Goal: Navigation & Orientation: Find specific page/section

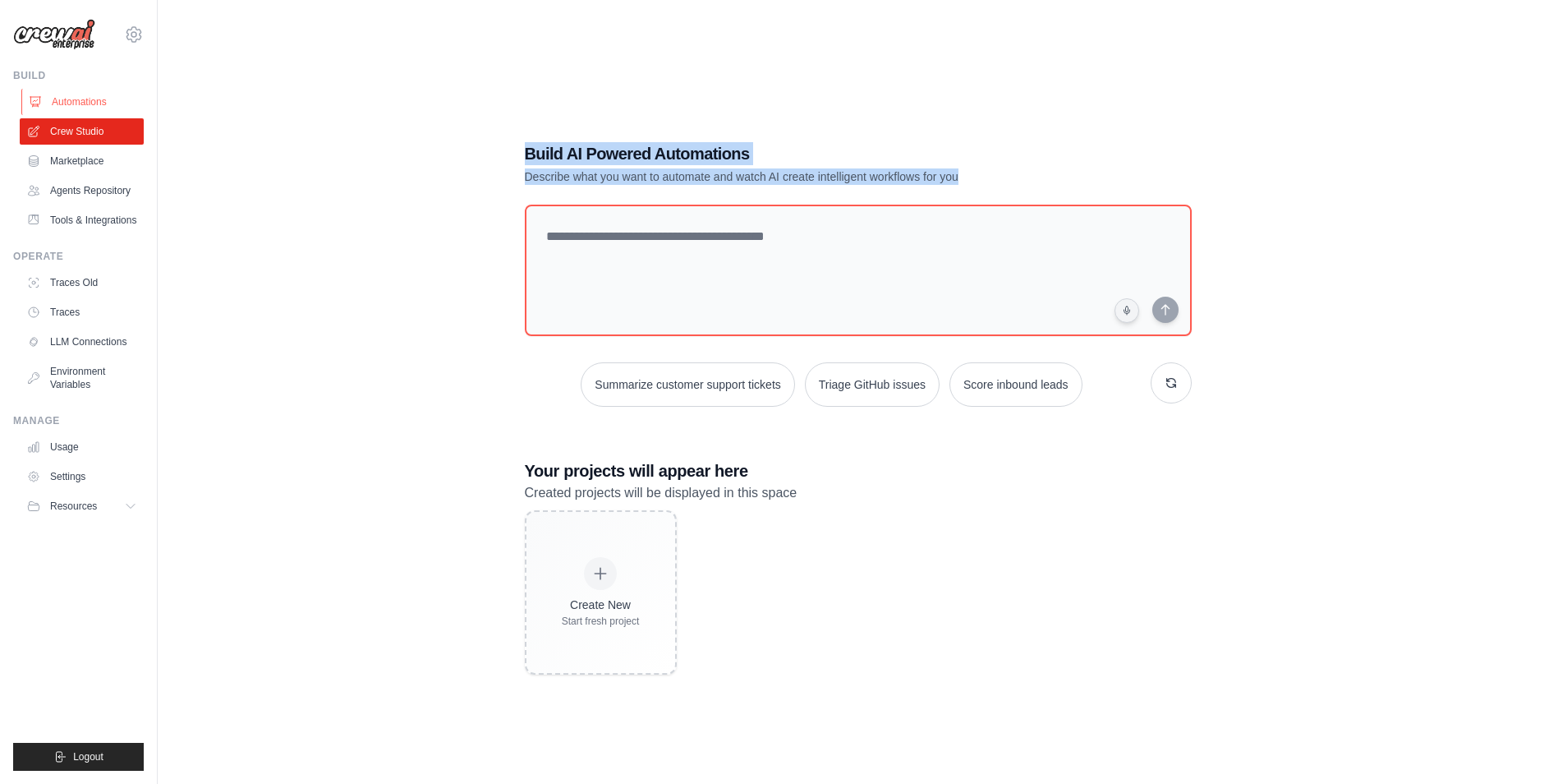
click at [80, 97] on link "Automations" at bounding box center [83, 101] width 124 height 26
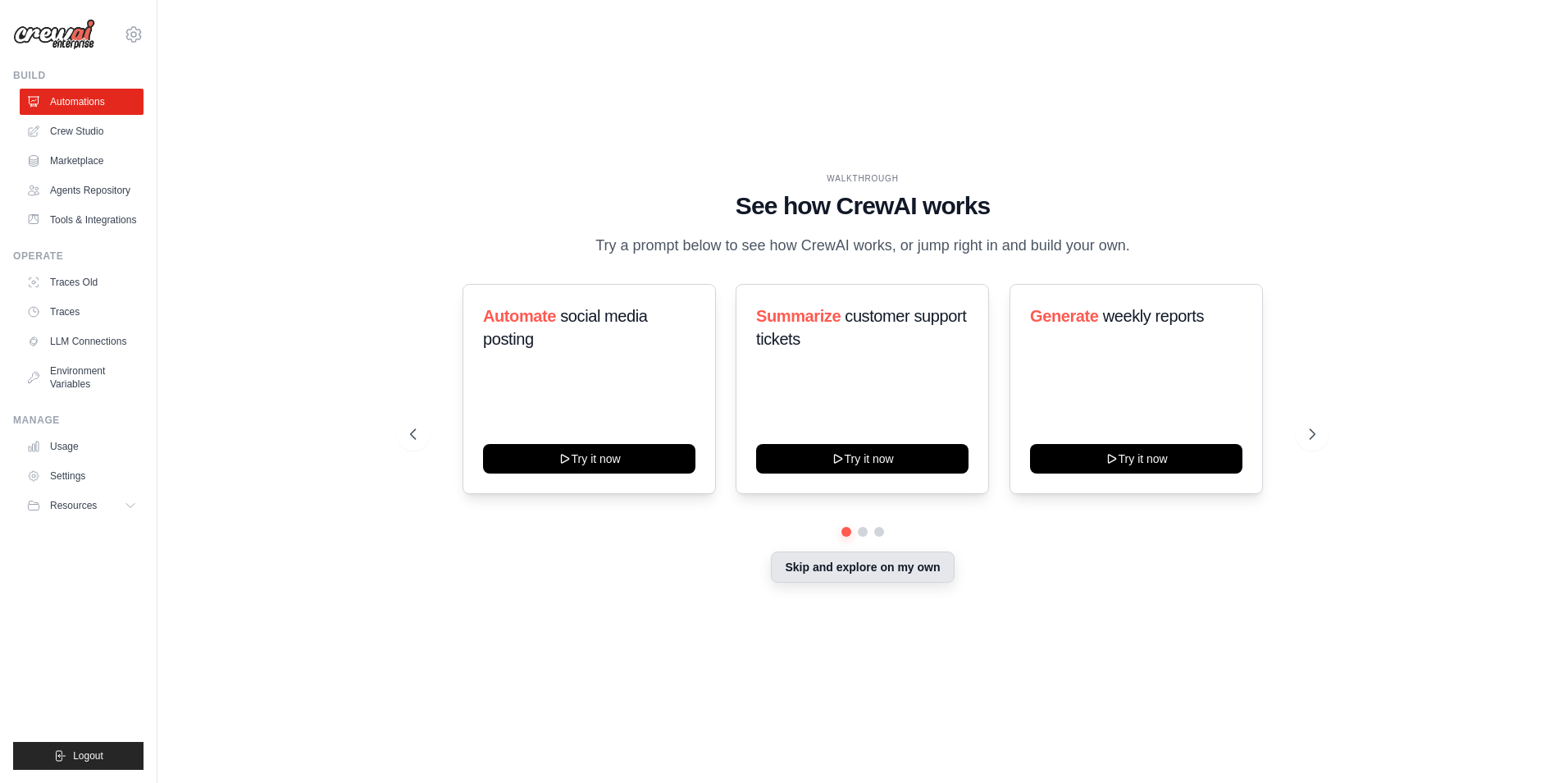
click at [874, 573] on button "Skip and explore on my own" at bounding box center [862, 567] width 183 height 31
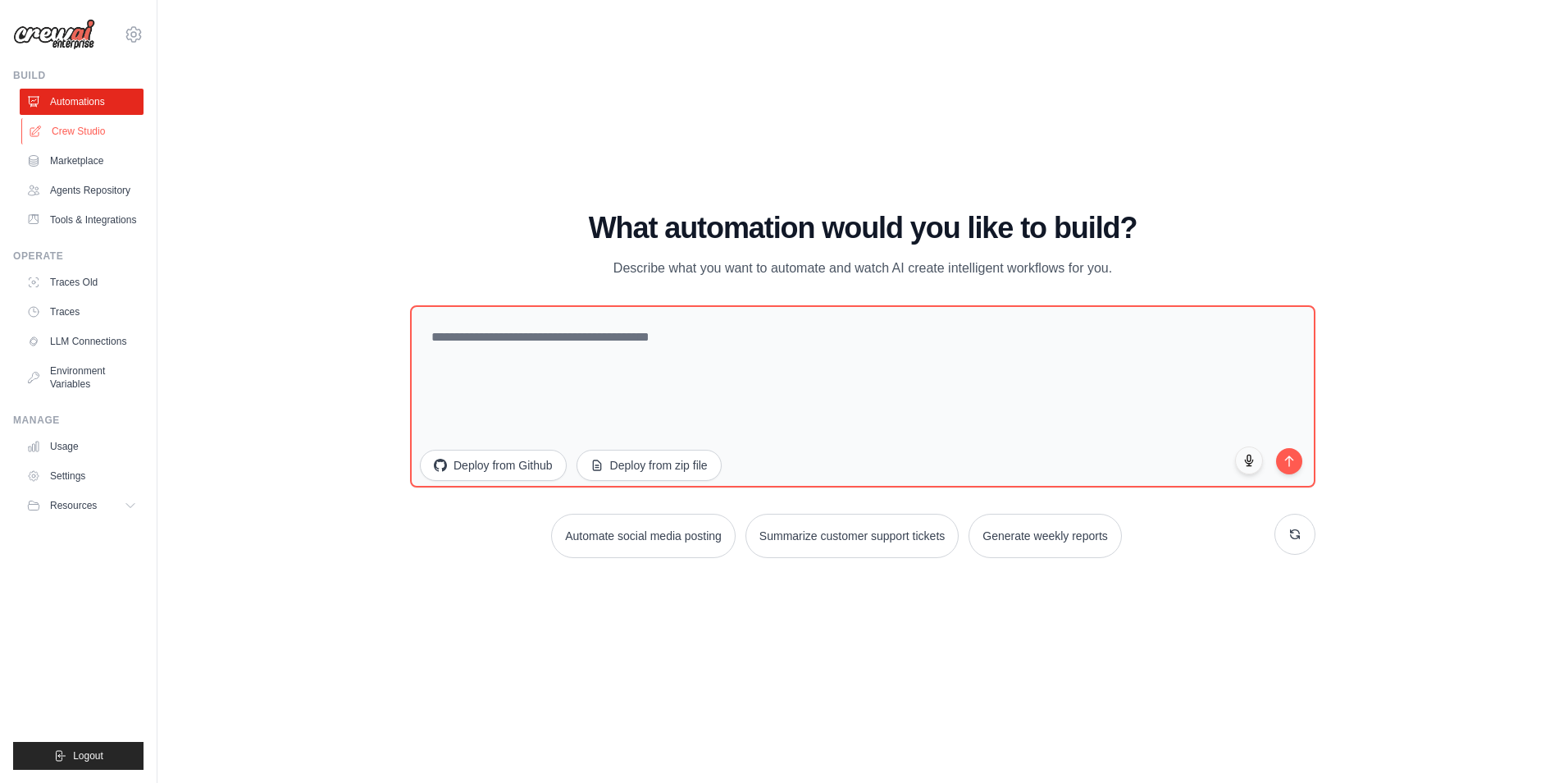
click at [74, 118] on link "Crew Studio" at bounding box center [83, 131] width 124 height 26
click at [78, 99] on link "Automations" at bounding box center [83, 101] width 124 height 26
